Goal: Feedback & Contribution: Contribute content

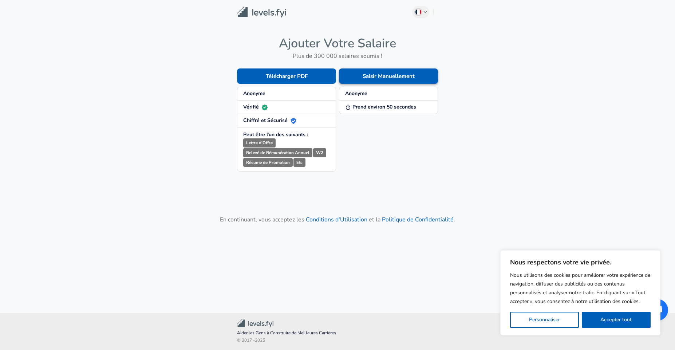
click at [387, 71] on button "Saisir Manuellement" at bounding box center [388, 75] width 99 height 15
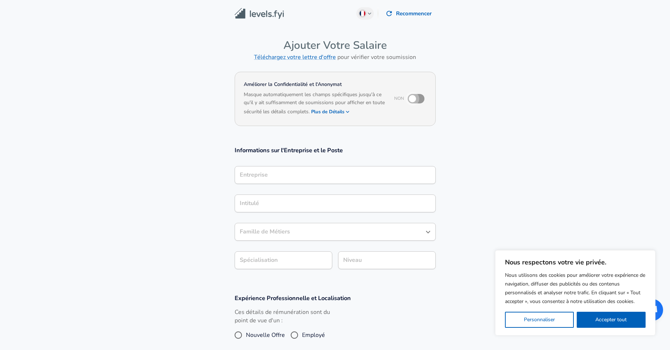
click at [416, 97] on input "checkbox" at bounding box center [412, 99] width 42 height 14
checkbox input "true"
click at [283, 183] on div "Entreprise" at bounding box center [334, 175] width 201 height 18
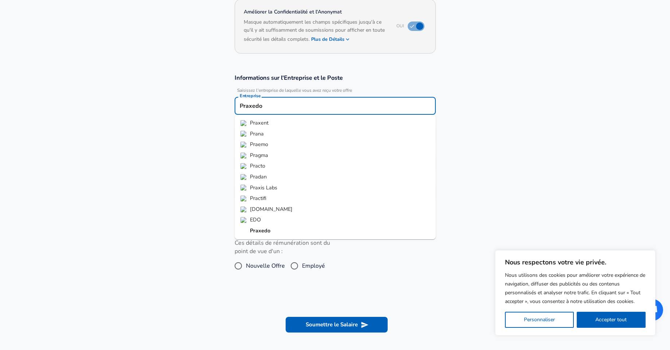
scroll to position [74, 0]
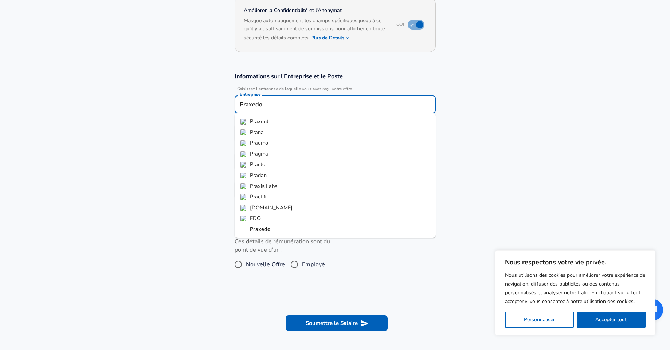
click at [259, 229] on strong "Praxedo" at bounding box center [260, 228] width 20 height 7
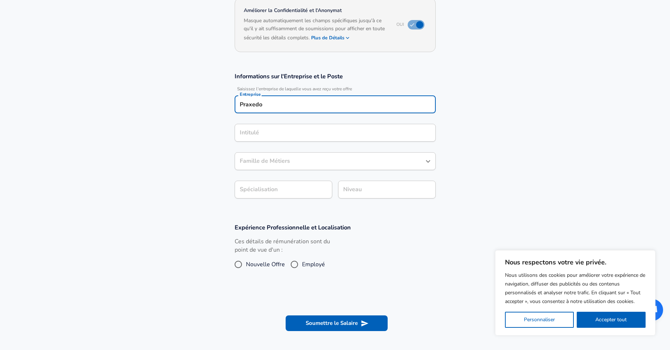
type input "Praxedo"
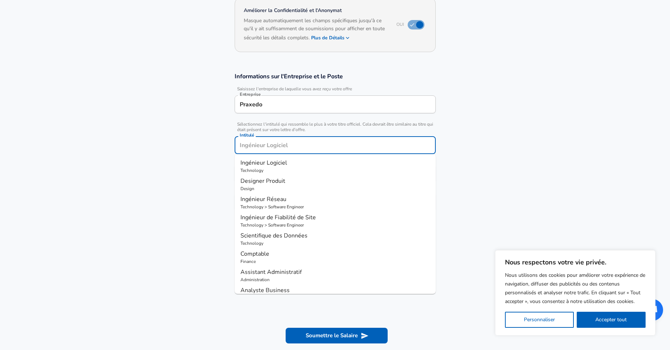
click at [286, 139] on input "Intitulé" at bounding box center [335, 144] width 194 height 11
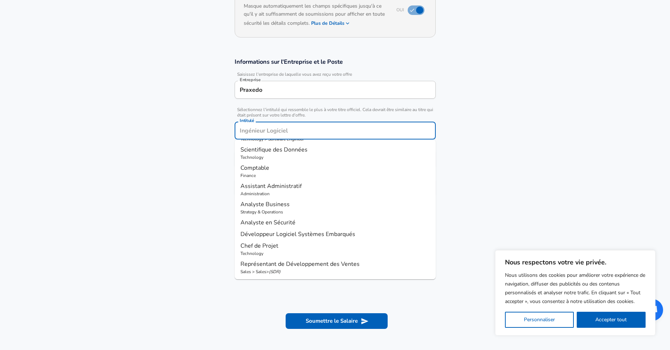
scroll to position [0, 0]
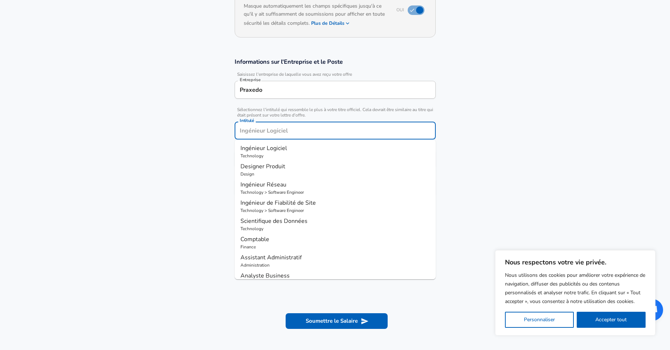
click at [277, 154] on p "Technology" at bounding box center [334, 156] width 189 height 7
type input "Ingénieur Logiciel"
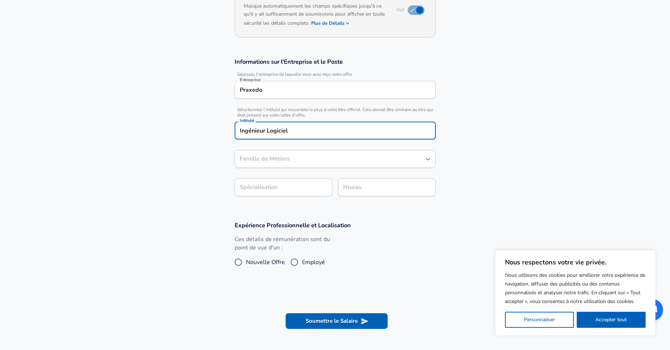
type input "Ingénieur Logiciel"
click at [284, 192] on body "Nous respectons votre vie privée. Nous utilisons des cookies pour améliorer vot…" at bounding box center [335, 87] width 670 height 350
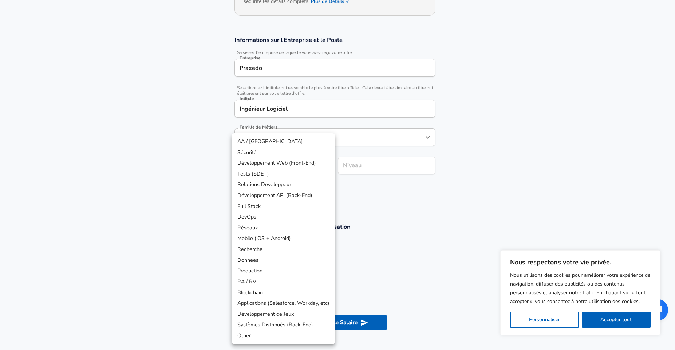
click at [260, 208] on li "Full Stack" at bounding box center [284, 206] width 104 height 11
type input "Full Stack"
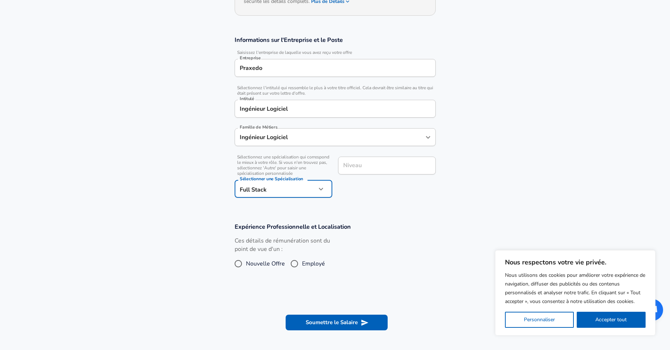
click at [371, 162] on div "Niveau" at bounding box center [387, 166] width 98 height 18
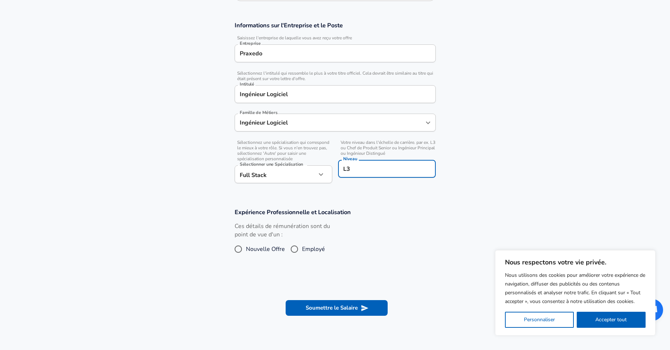
type input "L3"
click at [426, 214] on h3 "Expérience Professionnelle et Localisation" at bounding box center [334, 212] width 201 height 8
click at [297, 249] on input "Employé" at bounding box center [294, 249] width 15 height 12
radio input "true"
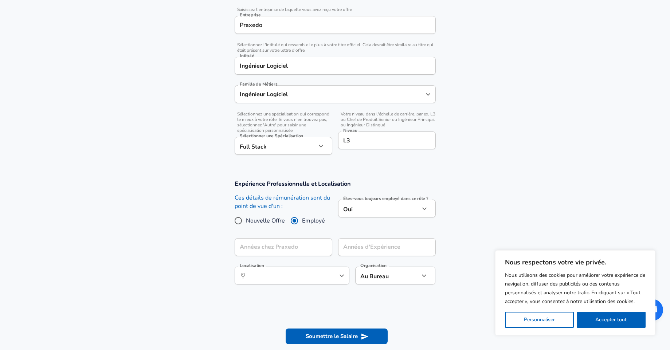
scroll to position [169, 0]
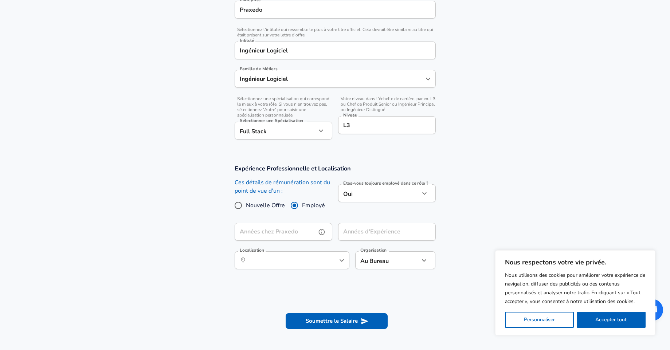
click at [269, 233] on input "Années chez Praxedo" at bounding box center [275, 232] width 82 height 18
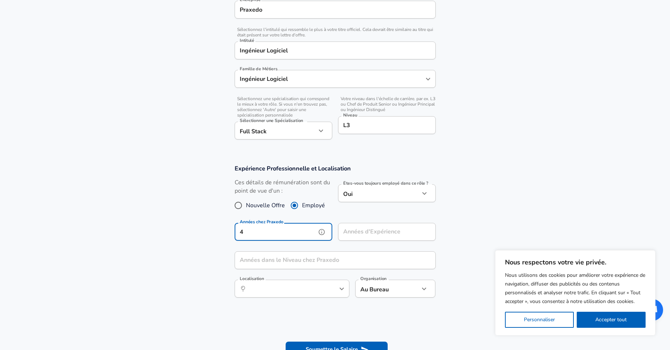
type input "4"
click at [378, 232] on div "Années d'Expérience Années d'Expérience" at bounding box center [387, 233] width 98 height 20
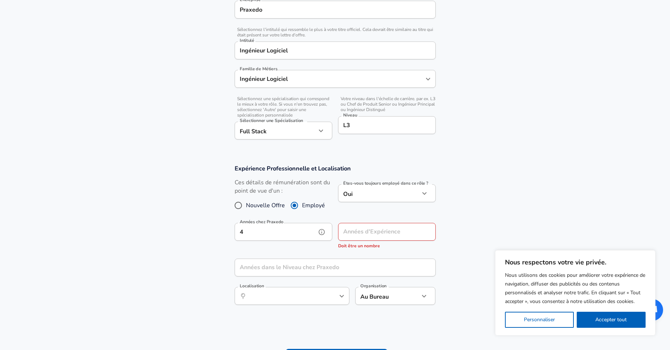
click at [296, 236] on input "4" at bounding box center [275, 232] width 82 height 18
click at [358, 232] on input "Années d'Expérience" at bounding box center [379, 232] width 82 height 18
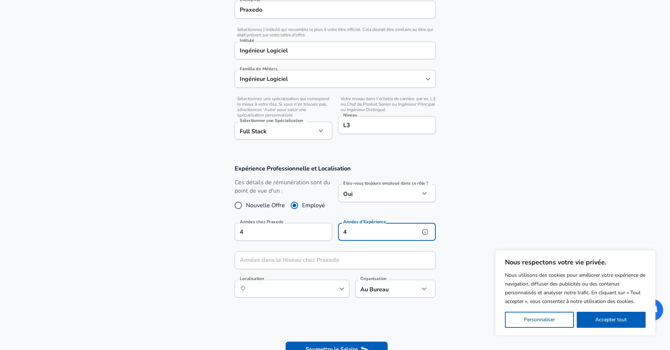
type input "4"
click at [299, 256] on input "Années dans le Niveau chez Praxedo" at bounding box center [326, 260] width 185 height 18
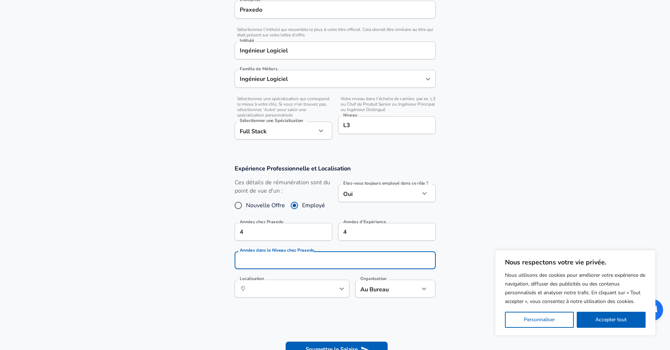
click at [442, 244] on div "Expérience Professionnelle et Localisation Ces détails de rémunération sont du …" at bounding box center [335, 233] width 218 height 138
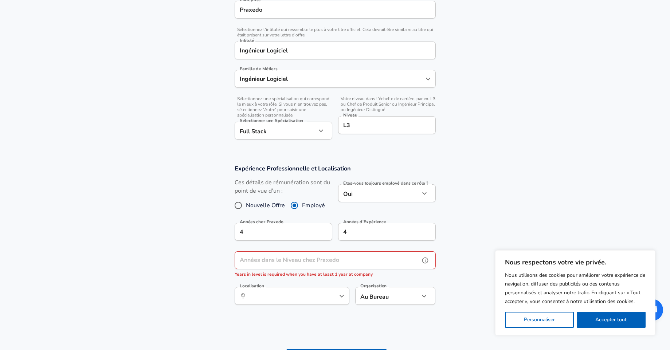
click at [423, 264] on icon "help" at bounding box center [424, 260] width 7 height 7
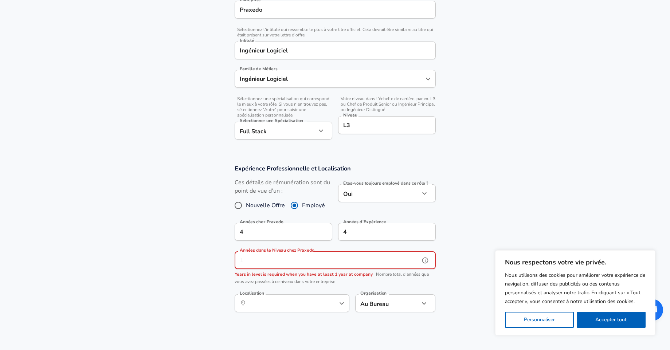
click at [350, 269] on input "Années dans le Niveau chez Praxedo" at bounding box center [326, 260] width 185 height 18
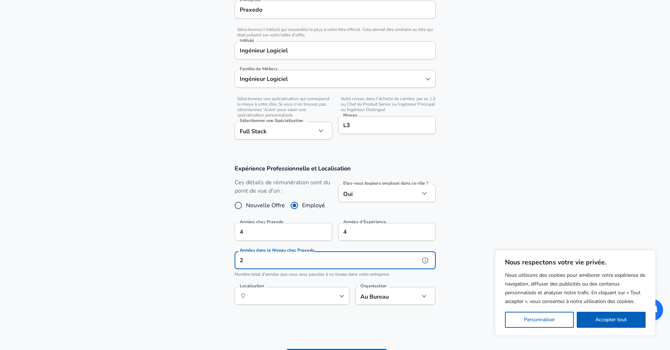
type input "2"
click at [431, 229] on div "4 Années d'Expérience" at bounding box center [387, 232] width 98 height 18
click at [426, 232] on icon "help" at bounding box center [424, 231] width 7 height 7
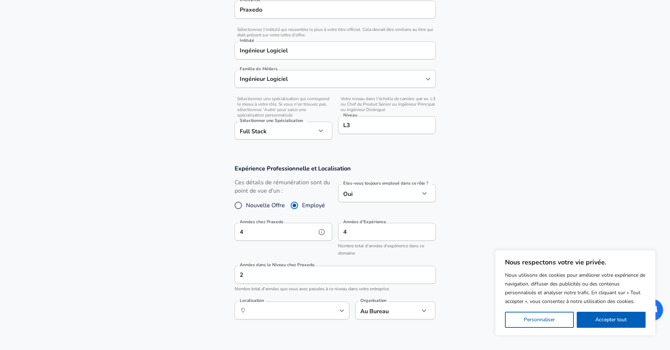
click at [319, 234] on icon "help" at bounding box center [321, 232] width 6 height 6
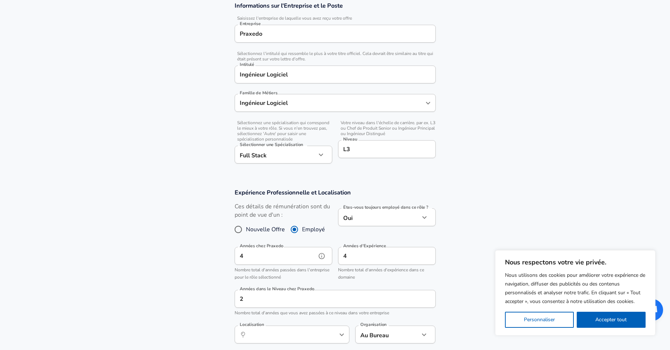
scroll to position [125, 0]
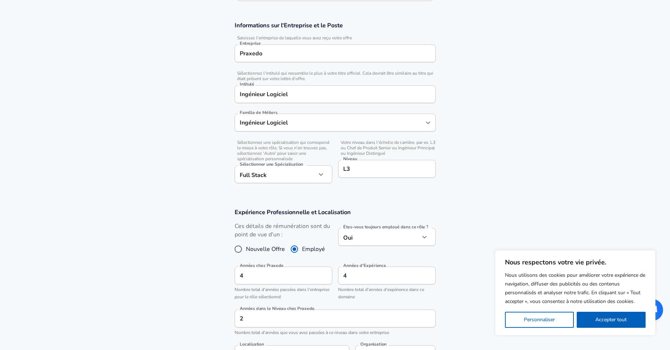
click at [355, 174] on input "L3" at bounding box center [386, 168] width 91 height 11
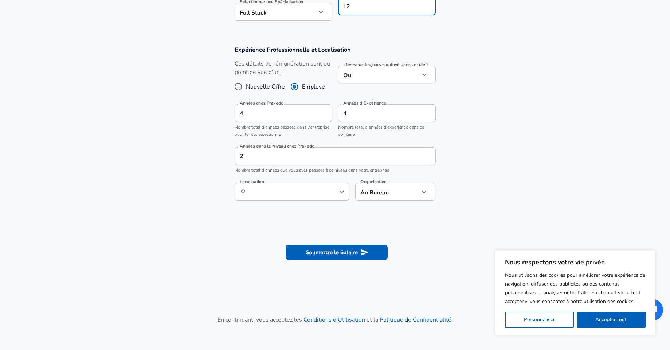
scroll to position [300, 0]
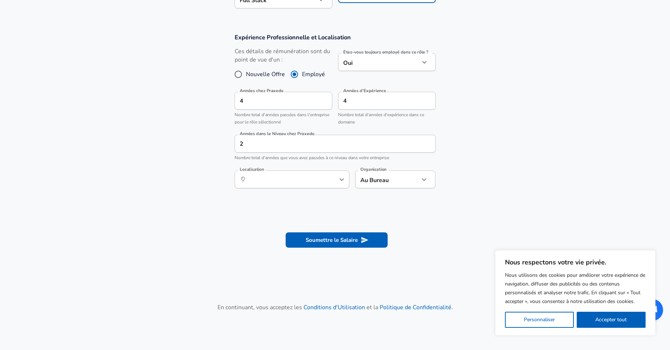
type input "L2"
click at [298, 181] on input "Localisation" at bounding box center [283, 179] width 75 height 11
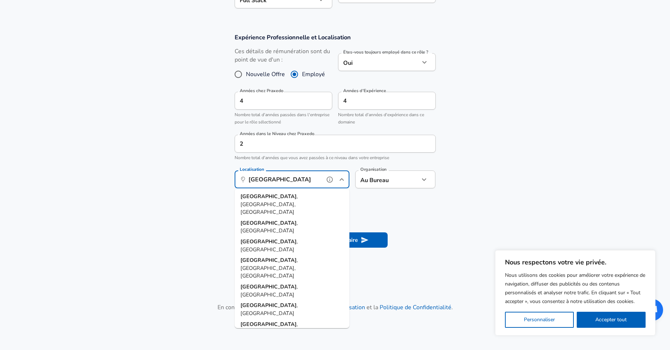
click at [296, 194] on li "[GEOGRAPHIC_DATA] , [GEOGRAPHIC_DATA], [GEOGRAPHIC_DATA]" at bounding box center [291, 204] width 115 height 27
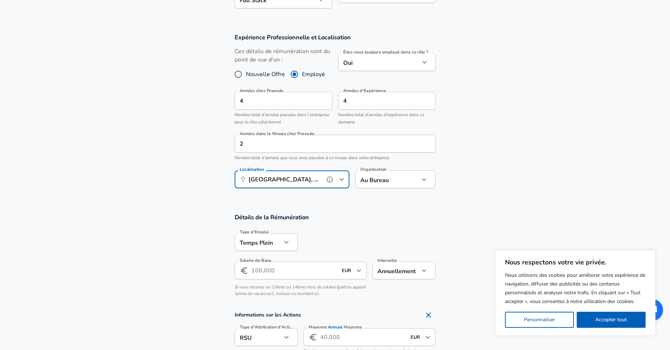
type input "[GEOGRAPHIC_DATA], [GEOGRAPHIC_DATA], [GEOGRAPHIC_DATA]"
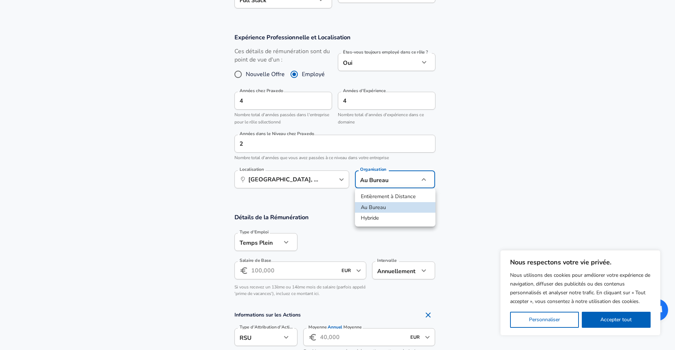
click at [396, 217] on li "Hybride" at bounding box center [395, 218] width 80 height 11
type input "hybrid"
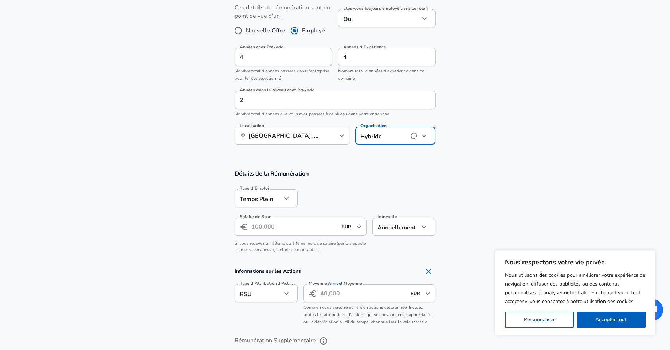
scroll to position [387, 0]
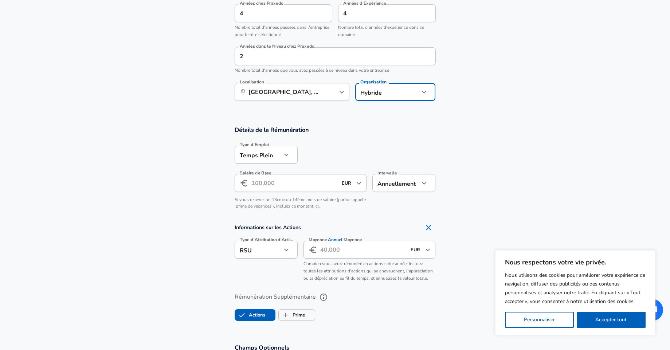
click at [271, 185] on input "Salaire de Base" at bounding box center [294, 183] width 86 height 18
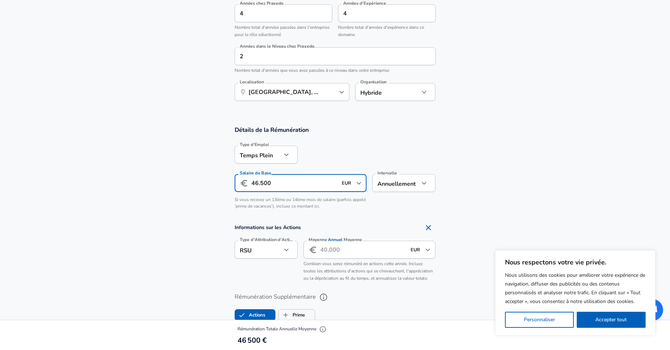
type input "46.500"
click at [281, 252] on button "button" at bounding box center [286, 250] width 12 height 12
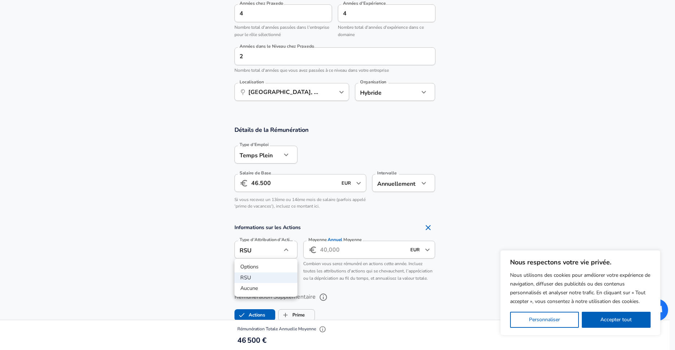
click at [264, 287] on li "Aucune" at bounding box center [265, 288] width 63 height 11
type input "none"
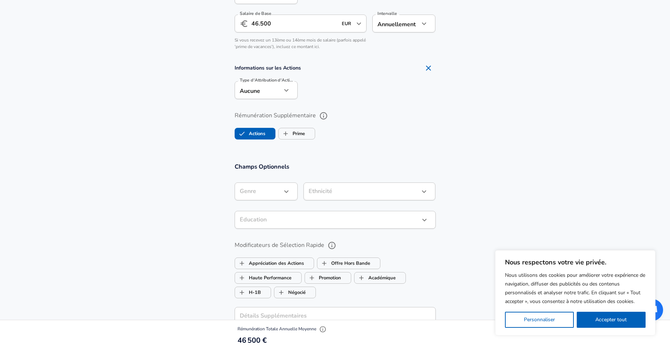
scroll to position [562, 0]
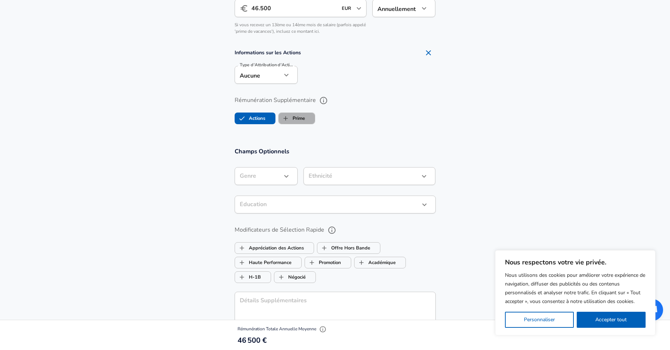
click at [293, 119] on label "Prime" at bounding box center [292, 118] width 26 height 14
checkbox input "true"
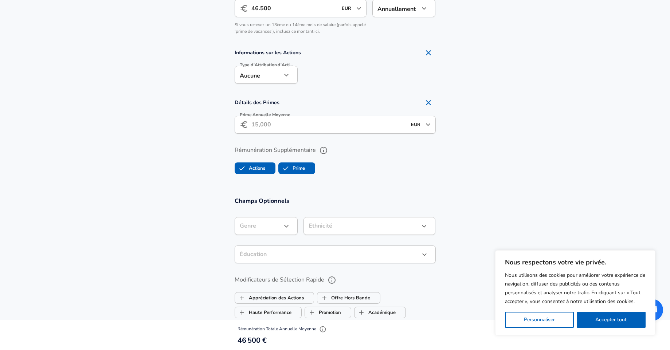
click at [293, 122] on input "Prime Annuelle Moyenne" at bounding box center [328, 125] width 155 height 18
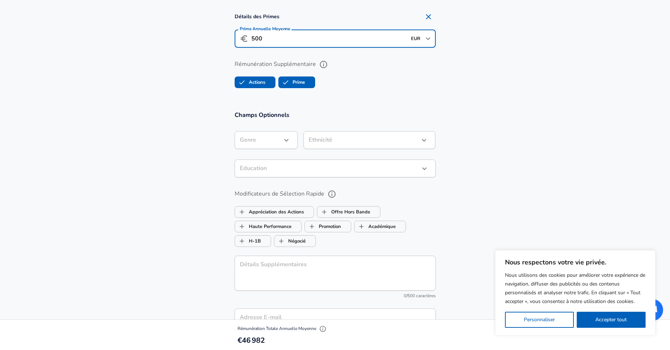
scroll to position [649, 0]
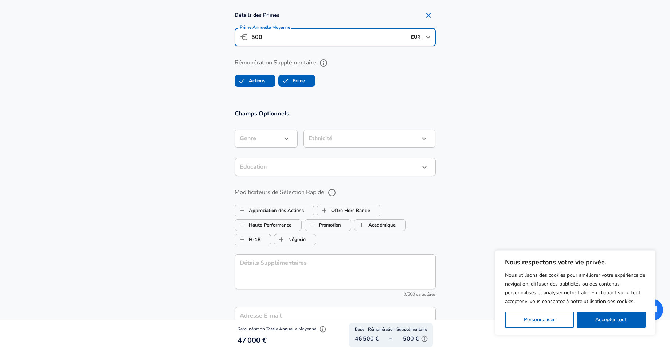
type input "500"
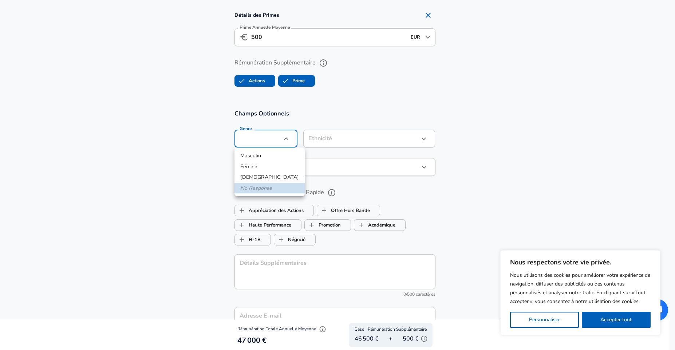
click at [402, 93] on div at bounding box center [337, 175] width 675 height 350
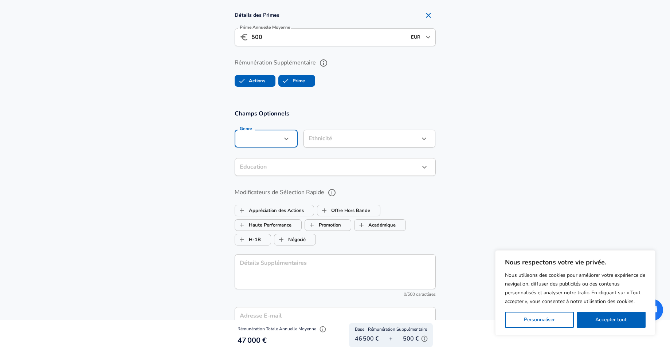
click at [282, 138] on icon "button" at bounding box center [286, 138] width 9 height 9
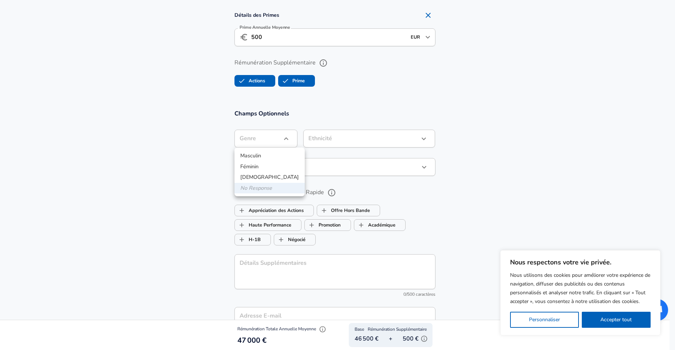
click at [266, 155] on li "Masculin" at bounding box center [269, 155] width 70 height 11
type input "[DEMOGRAPHIC_DATA]"
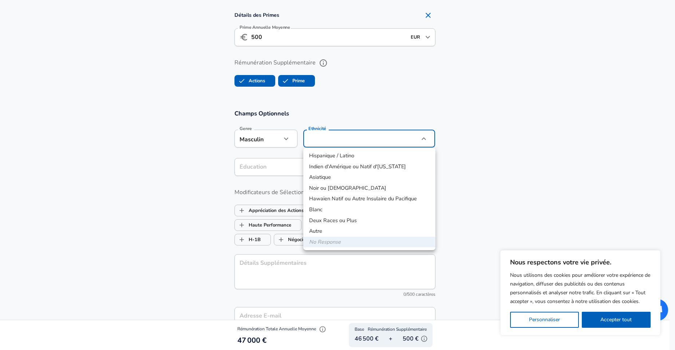
click at [335, 118] on div at bounding box center [337, 175] width 675 height 350
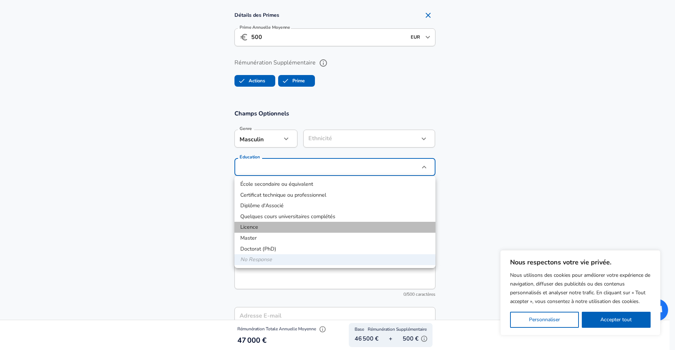
click at [279, 226] on li "Licence" at bounding box center [334, 227] width 201 height 11
type input "Bachelors degree"
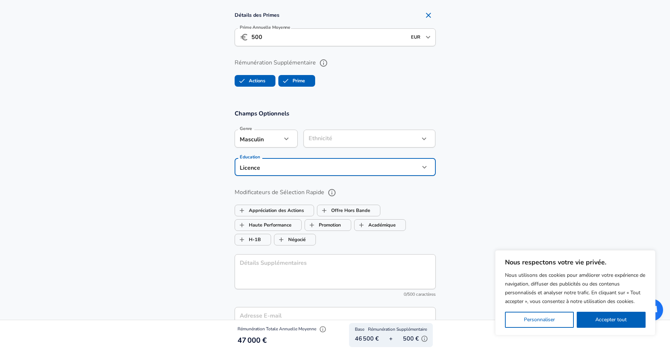
click at [519, 157] on section "Champs Optionnels Genre Masculin [DEMOGRAPHIC_DATA] Genre Ethnicité ​ Ethnicité…" at bounding box center [335, 228] width 670 height 254
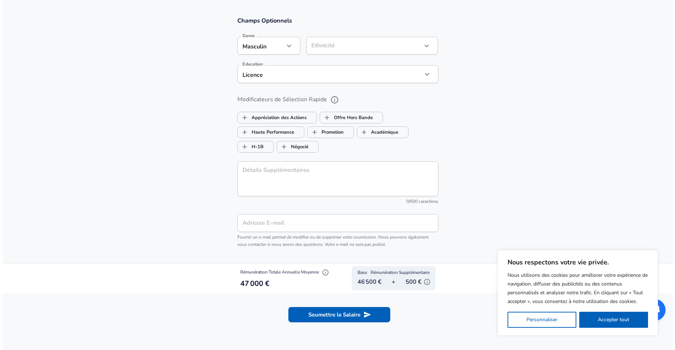
scroll to position [780, 0]
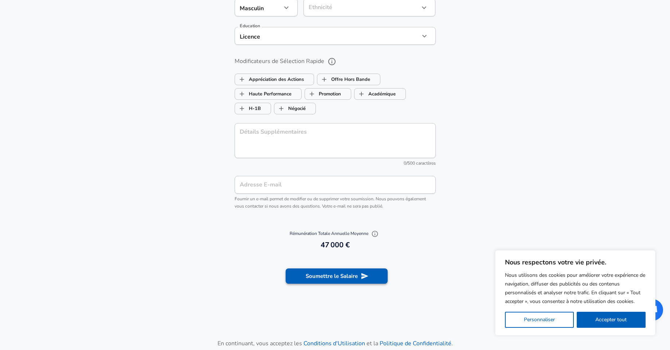
click at [343, 275] on button "Soumettre le Salaire" at bounding box center [336, 275] width 102 height 15
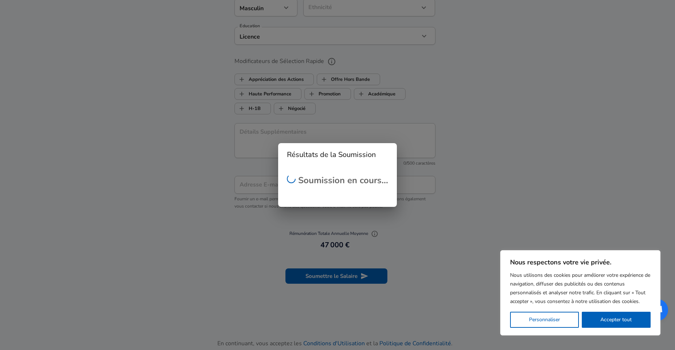
checkbox input "false"
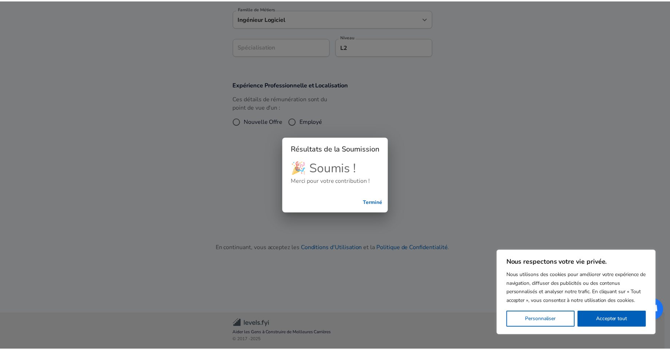
scroll to position [118, 0]
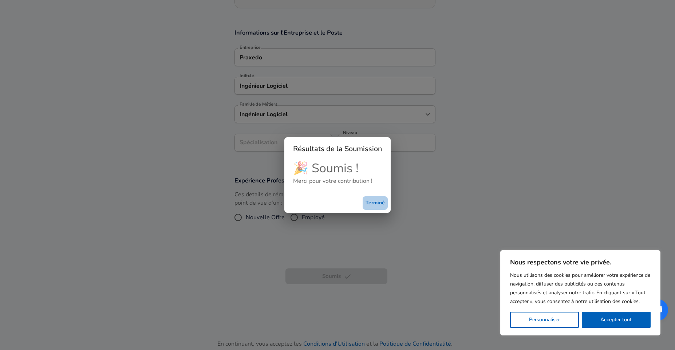
click at [371, 206] on button "Terminé" at bounding box center [375, 202] width 25 height 13
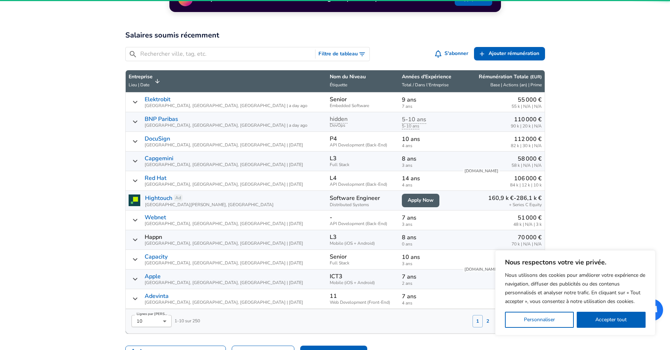
scroll to position [219, 0]
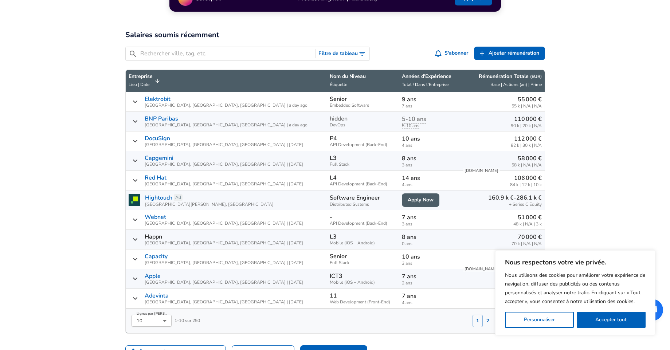
click at [160, 80] on icon "Soumissions de Salaires" at bounding box center [157, 81] width 7 height 7
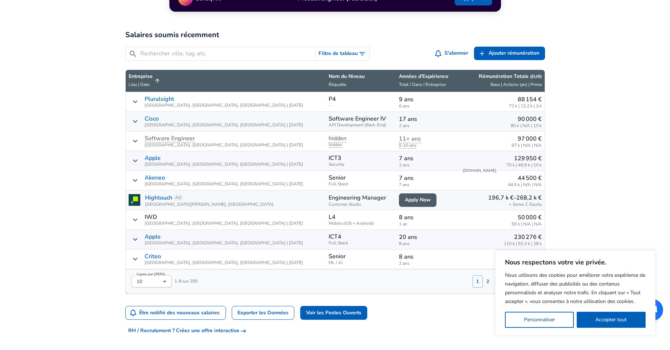
click at [149, 61] on div "​ Filtre de tableau S'abonner Ajouter Ajouter rémun. Ajouter rémunération" at bounding box center [331, 52] width 425 height 23
click at [154, 54] on input "Rechercher ville, tag, etc." at bounding box center [226, 53] width 172 height 9
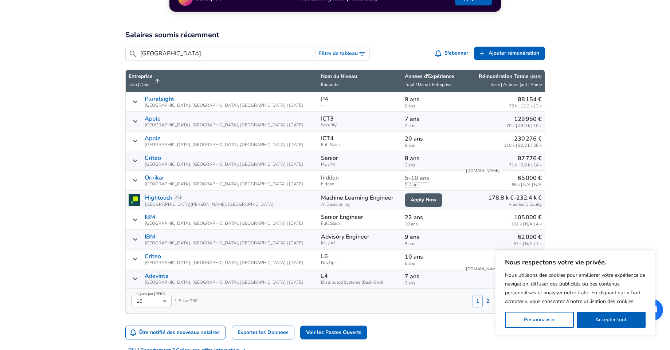
type input "[GEOGRAPHIC_DATA]"
click at [500, 80] on div "Rémunération Totale ( EUR ) Base | Actions (an) | Prime" at bounding box center [509, 81] width 63 height 16
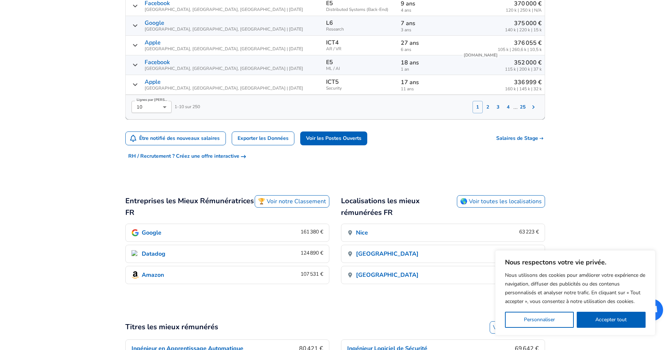
scroll to position [437, 0]
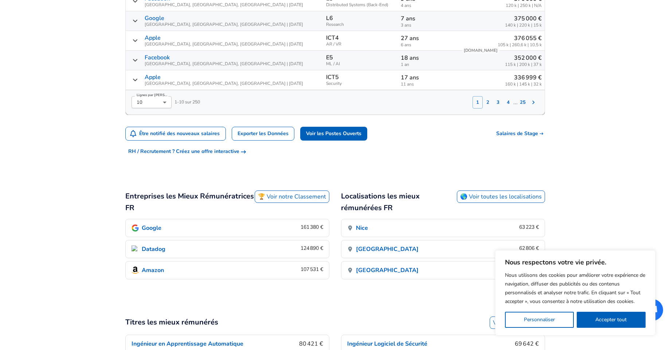
click at [306, 200] on link "🏆 Voir notre Classement" at bounding box center [291, 196] width 75 height 12
